Goal: Information Seeking & Learning: Learn about a topic

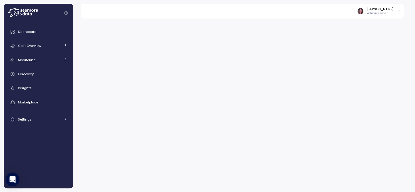
click at [23, 10] on icon at bounding box center [24, 10] width 2 height 2
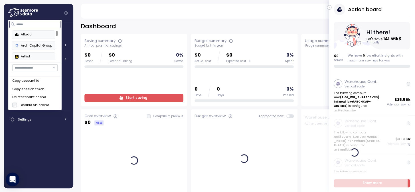
click at [24, 25] on input at bounding box center [34, 24] width 51 height 7
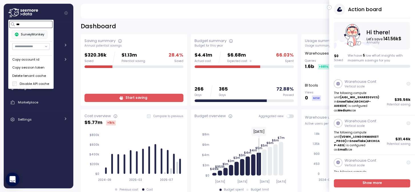
click at [27, 36] on div "SurveyMonkey" at bounding box center [29, 34] width 29 height 5
type input "***"
click at [121, 2] on main "Dashboard ********* Saving summary Annual potential savings $320.36k Saved $1.1…" at bounding box center [210, 96] width 412 height 192
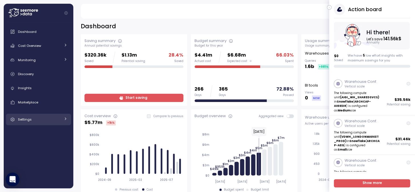
click at [30, 121] on span "Settings" at bounding box center [25, 119] width 14 height 5
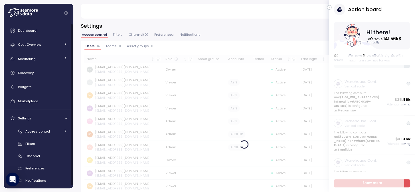
scroll to position [5, 0]
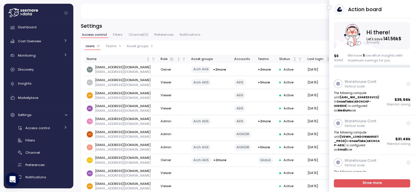
click at [184, 35] on span "Notifications" at bounding box center [190, 34] width 21 height 3
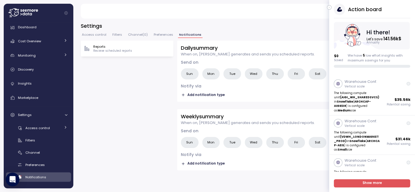
click at [327, 7] on button "button" at bounding box center [329, 7] width 5 height 5
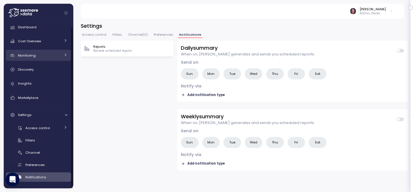
click at [43, 53] on div "Monitoring" at bounding box center [39, 56] width 43 height 6
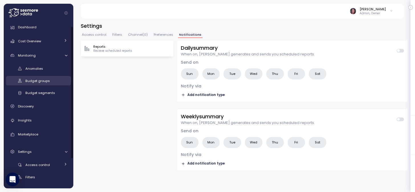
click at [45, 84] on link "Budget groups" at bounding box center [38, 80] width 65 height 9
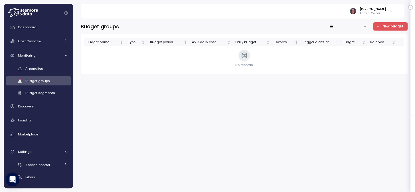
click at [389, 25] on span "New budget" at bounding box center [393, 27] width 21 height 8
click at [47, 82] on span "Budget groups" at bounding box center [37, 81] width 25 height 5
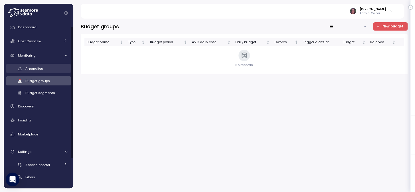
click at [43, 71] on div "Anomalies" at bounding box center [46, 69] width 42 height 6
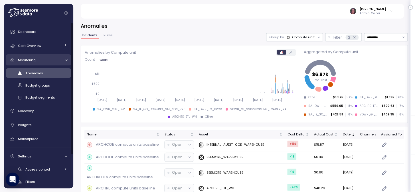
click at [57, 59] on div "Monitoring" at bounding box center [39, 60] width 43 height 6
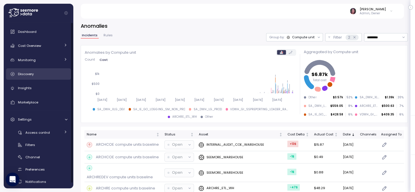
click at [64, 60] on icon at bounding box center [66, 59] width 4 height 4
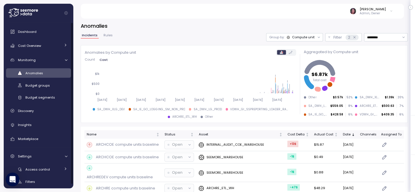
click at [38, 71] on span "Anomalies" at bounding box center [34, 73] width 18 height 5
click at [110, 36] on span "Rules" at bounding box center [108, 35] width 9 height 3
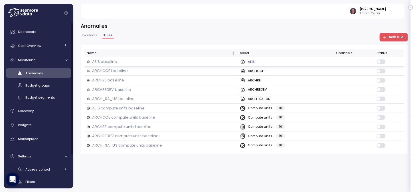
click at [103, 61] on p "AEIS baseline" at bounding box center [104, 62] width 25 height 6
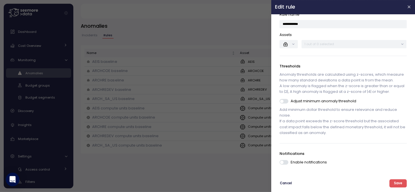
scroll to position [37, 0]
click at [285, 160] on span at bounding box center [287, 162] width 6 height 5
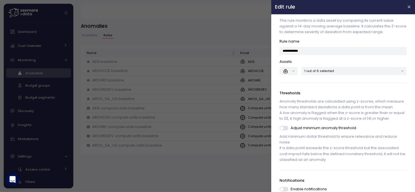
scroll to position [0, 0]
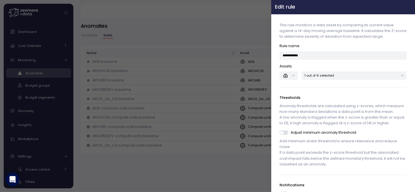
click at [407, 8] on icon "button" at bounding box center [409, 7] width 5 height 5
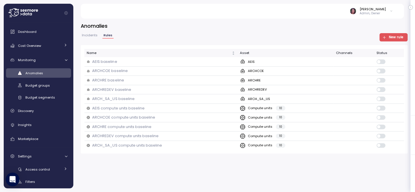
click at [27, 14] on icon at bounding box center [23, 12] width 30 height 9
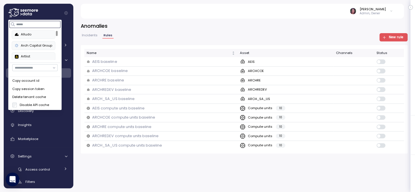
click at [27, 24] on input at bounding box center [34, 24] width 51 height 7
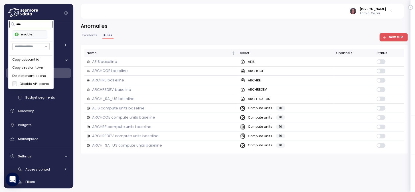
click at [24, 34] on div "enable" at bounding box center [29, 34] width 29 height 5
type input "****"
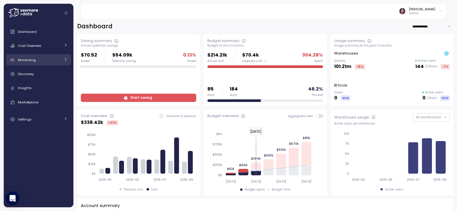
click at [42, 58] on div "Monitoring" at bounding box center [39, 60] width 43 height 6
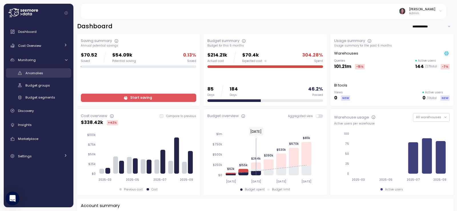
click at [41, 73] on span "Anomalies" at bounding box center [34, 73] width 18 height 5
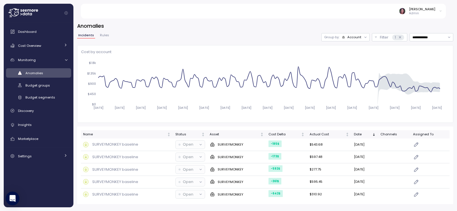
click at [104, 36] on span "Rules" at bounding box center [104, 35] width 9 height 3
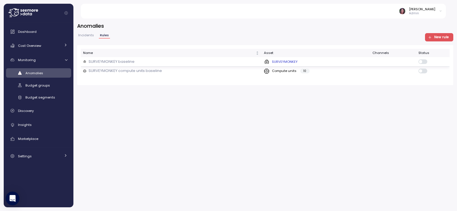
click at [110, 61] on p "SURVEYMONKEY baseline" at bounding box center [112, 62] width 46 height 6
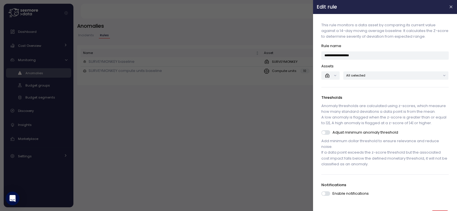
scroll to position [18, 0]
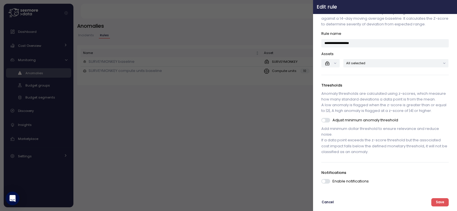
click at [448, 6] on button "button" at bounding box center [451, 7] width 7 height 7
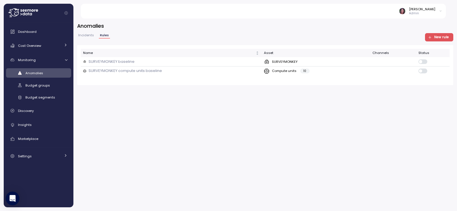
click at [43, 72] on div "Anomalies" at bounding box center [46, 73] width 42 height 6
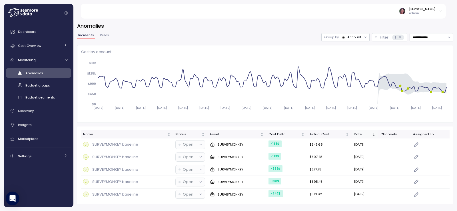
click at [354, 135] on div "Date" at bounding box center [362, 134] width 17 height 5
click at [281, 134] on div "Cost Delta" at bounding box center [283, 134] width 31 height 5
click at [294, 134] on div "Cost Delta" at bounding box center [283, 134] width 31 height 5
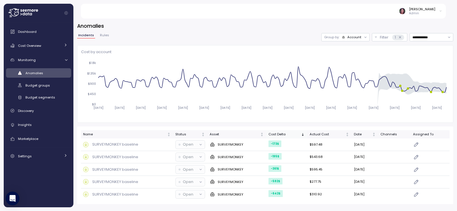
click at [294, 134] on div "Cost Delta" at bounding box center [283, 134] width 31 height 5
click at [342, 35] on div "Account" at bounding box center [352, 37] width 20 height 5
click at [339, 59] on p "Compute unit" at bounding box center [343, 59] width 23 height 5
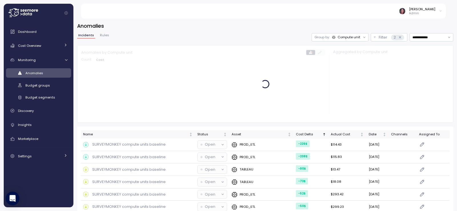
click at [310, 134] on div "Cost Delta" at bounding box center [308, 134] width 25 height 5
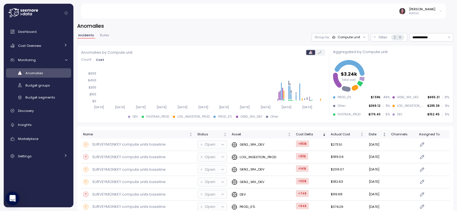
click at [381, 138] on th "Date" at bounding box center [377, 134] width 23 height 8
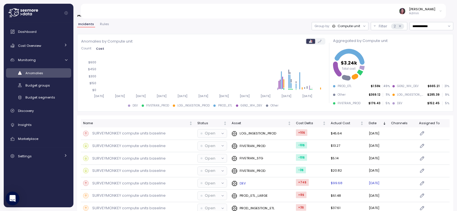
scroll to position [57, 0]
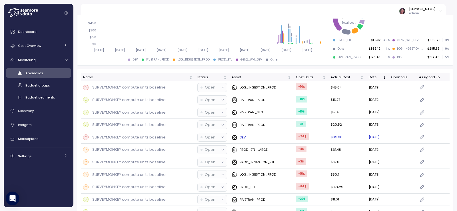
click at [254, 135] on div "DEV" at bounding box center [262, 137] width 60 height 6
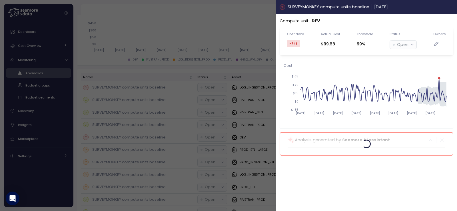
click at [449, 7] on icon "button" at bounding box center [451, 7] width 5 height 5
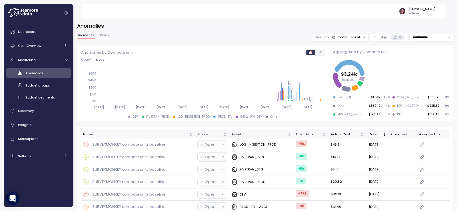
click at [35, 16] on icon at bounding box center [23, 12] width 30 height 9
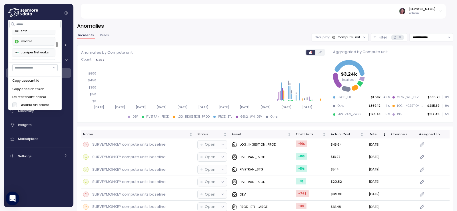
scroll to position [121, 0]
click at [33, 46] on div "Juniper Networks" at bounding box center [33, 45] width 37 height 5
click at [35, 44] on div "Juniper Networks" at bounding box center [33, 45] width 37 height 5
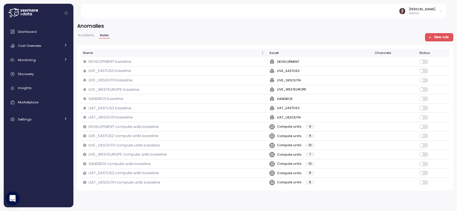
click at [81, 34] on span "Incidents" at bounding box center [86, 35] width 16 height 3
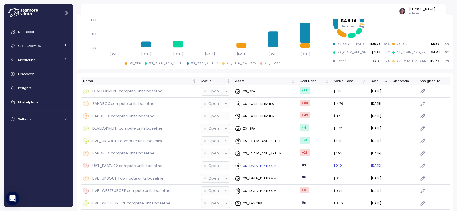
scroll to position [57, 0]
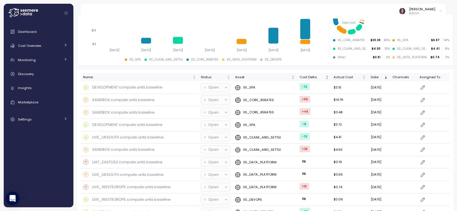
click at [317, 77] on div "Cost Delta" at bounding box center [313, 77] width 29 height 5
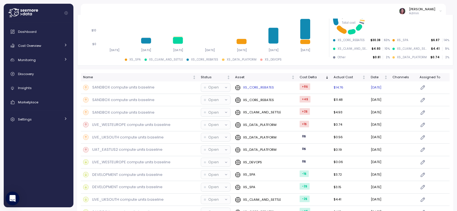
scroll to position [0, 0]
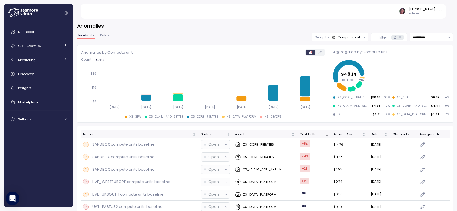
click at [27, 12] on icon at bounding box center [23, 12] width 30 height 9
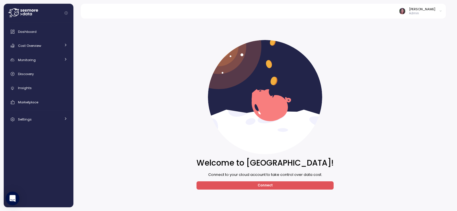
click at [54, 10] on div at bounding box center [40, 13] width 65 height 19
click at [21, 11] on icon at bounding box center [23, 12] width 30 height 9
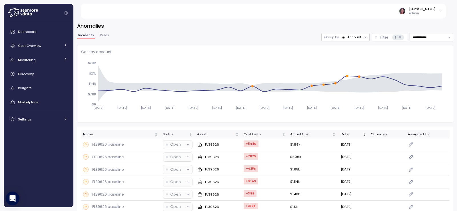
click at [347, 36] on div "Account" at bounding box center [354, 37] width 14 height 5
click at [333, 56] on div "Compute unit" at bounding box center [334, 59] width 34 height 7
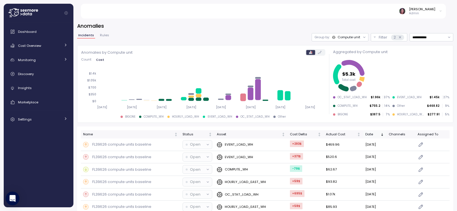
click at [368, 136] on div "Date" at bounding box center [372, 134] width 14 height 5
click at [240, 146] on p "EVENT_LOAD_WH" at bounding box center [239, 144] width 28 height 5
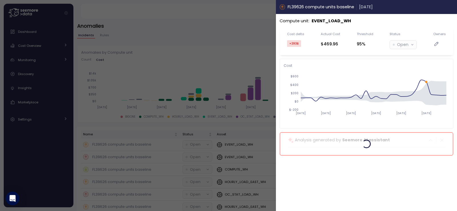
click at [450, 8] on icon "button" at bounding box center [451, 7] width 3 height 3
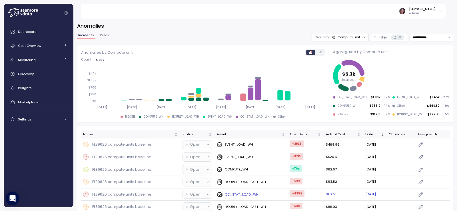
scroll to position [19, 0]
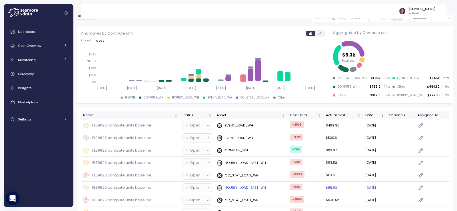
click at [250, 187] on p "HOURLY_LOAD_EAST_WH" at bounding box center [245, 187] width 41 height 5
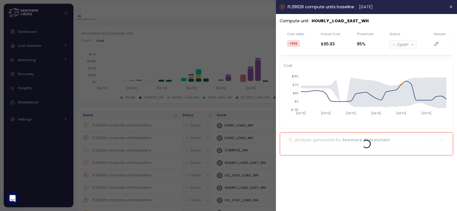
click at [453, 3] on header "FL39626 compute units baseline [DATE]" at bounding box center [366, 7] width 181 height 14
click at [452, 7] on icon "button" at bounding box center [451, 7] width 5 height 5
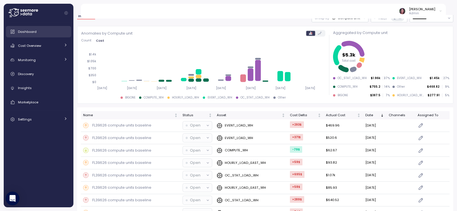
click at [25, 31] on span "Dashboard" at bounding box center [27, 31] width 19 height 5
